Goal: Task Accomplishment & Management: Manage account settings

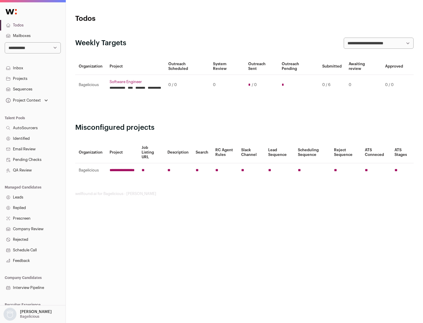
click at [33, 78] on link "Projects" at bounding box center [33, 78] width 66 height 11
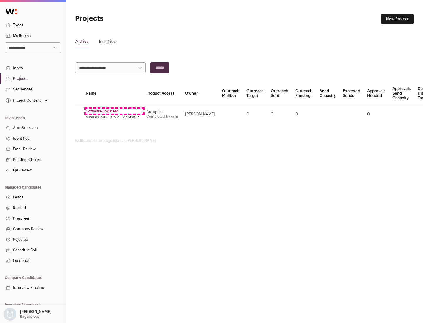
click at [114, 111] on link "Software Engineer" at bounding box center [112, 111] width 53 height 5
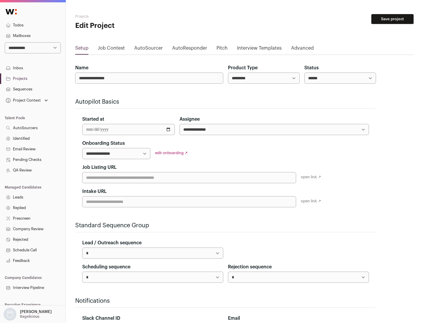
click at [393, 19] on button "Save project" at bounding box center [393, 19] width 42 height 10
